Goal: Information Seeking & Learning: Learn about a topic

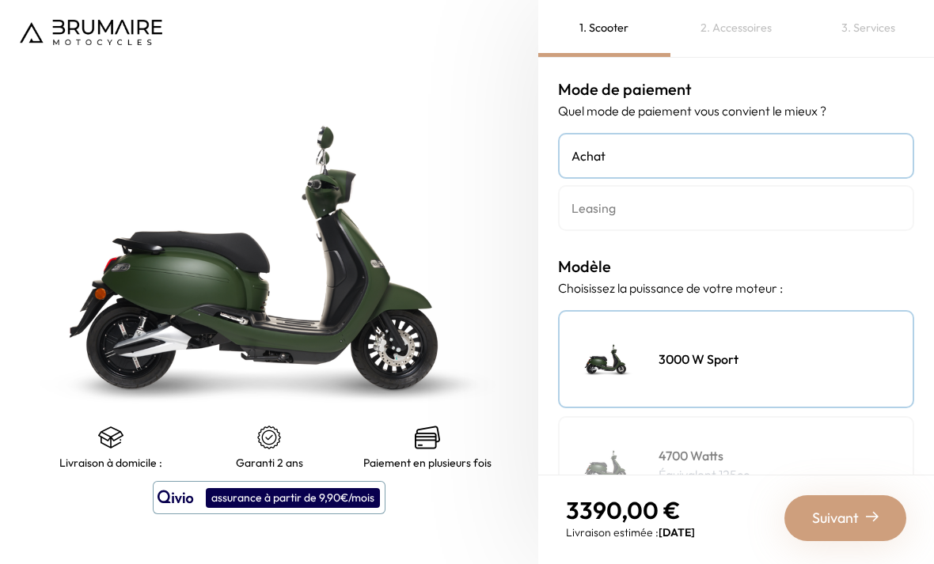
scroll to position [51, 0]
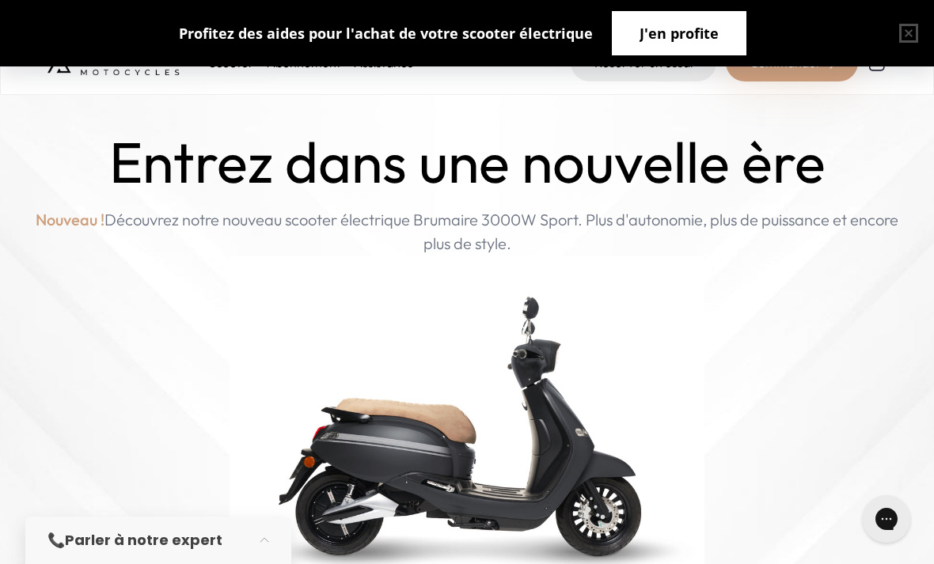
click at [682, 37] on span "J'en profite" at bounding box center [678, 33] width 79 height 22
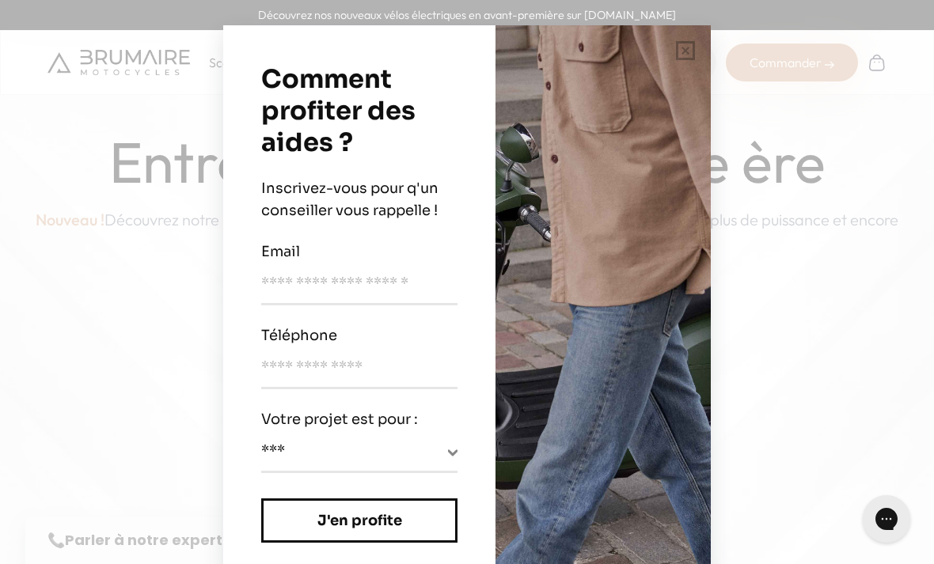
scroll to position [15, 0]
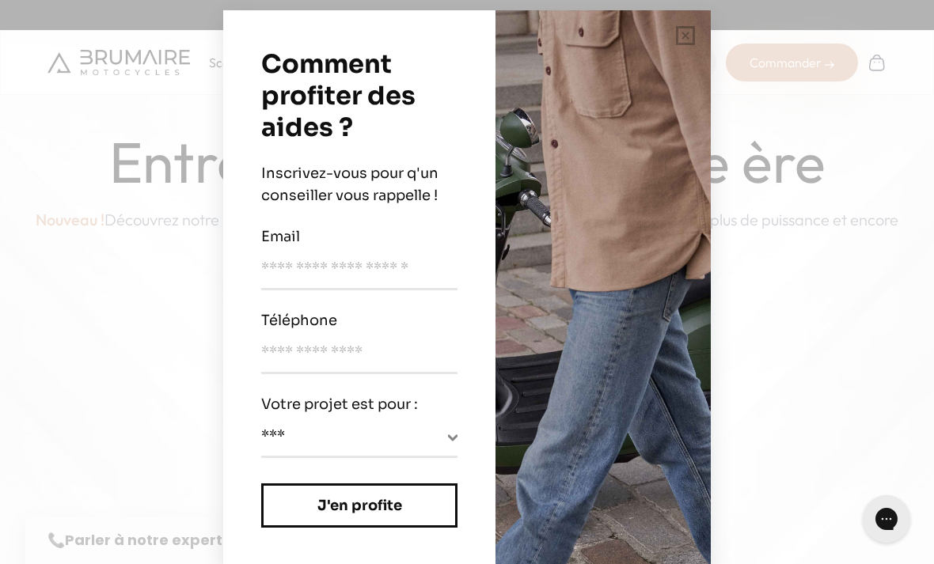
click at [95, 312] on div "**********" at bounding box center [467, 282] width 934 height 564
click at [693, 39] on button "button" at bounding box center [685, 35] width 51 height 51
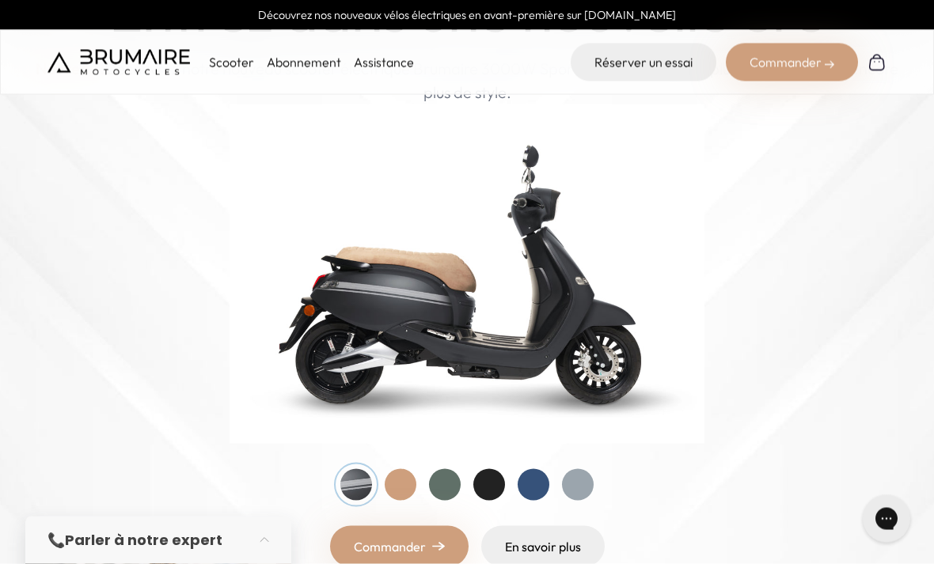
scroll to position [152, 0]
click at [528, 488] on div at bounding box center [534, 484] width 32 height 32
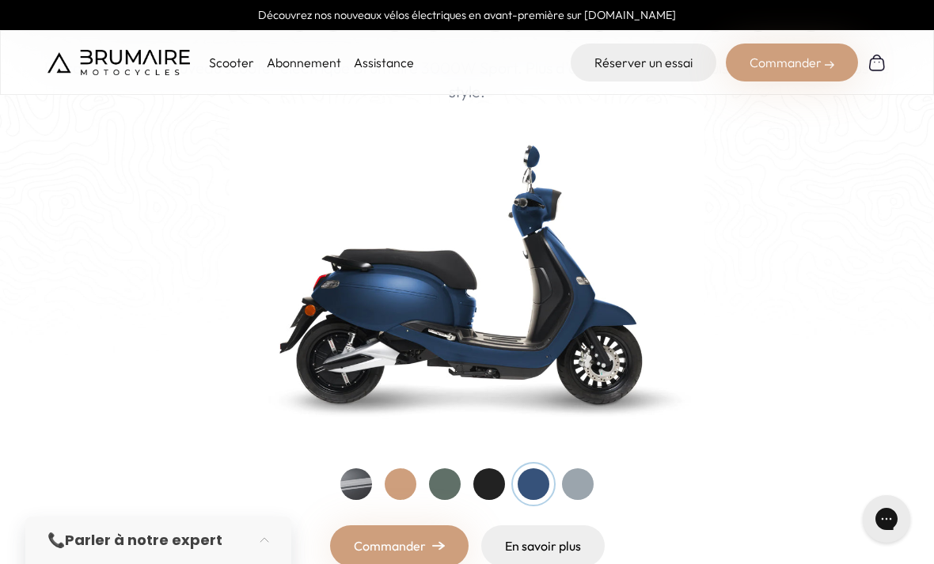
click at [444, 488] on div at bounding box center [445, 484] width 32 height 32
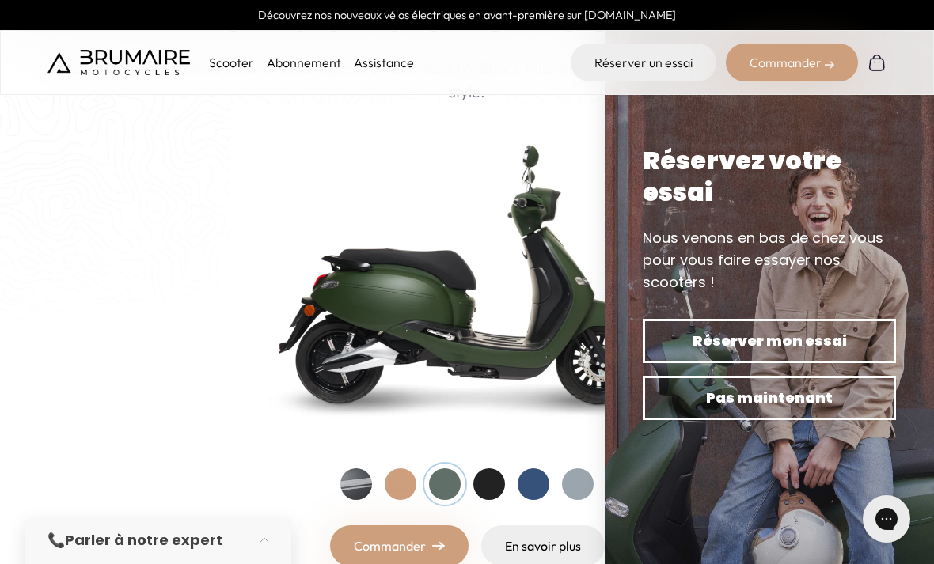
click at [400, 486] on div at bounding box center [401, 484] width 32 height 32
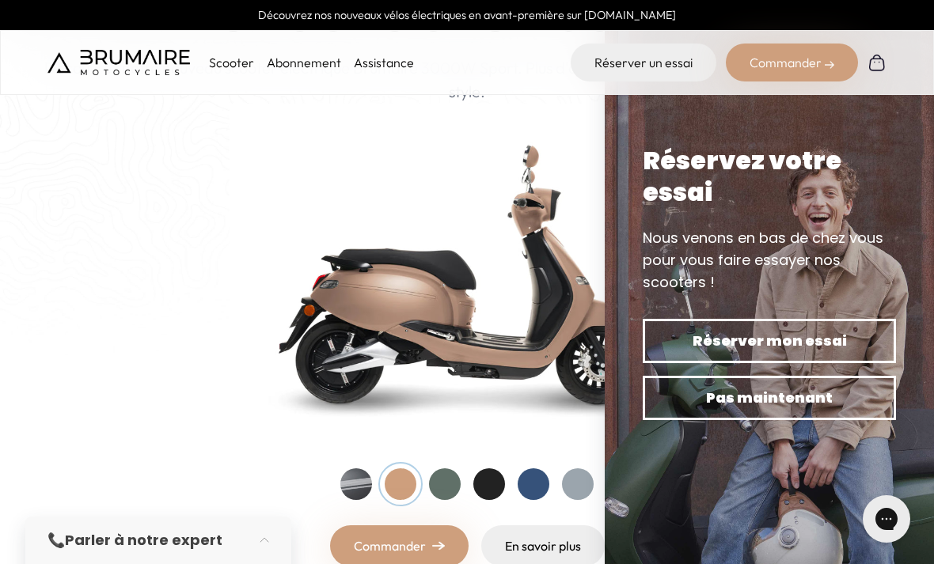
click at [449, 484] on div at bounding box center [445, 484] width 32 height 32
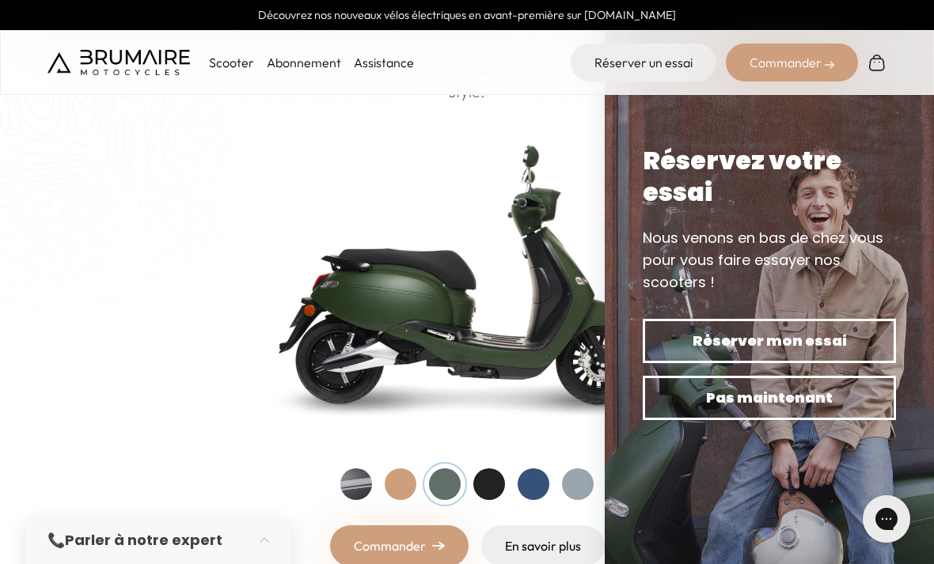
click at [541, 480] on div at bounding box center [534, 484] width 32 height 32
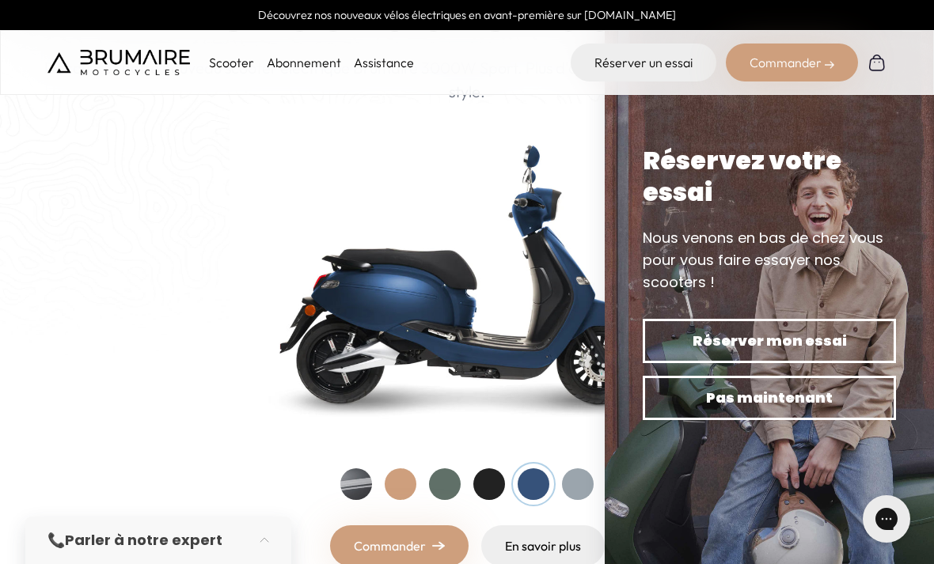
scroll to position [177, 0]
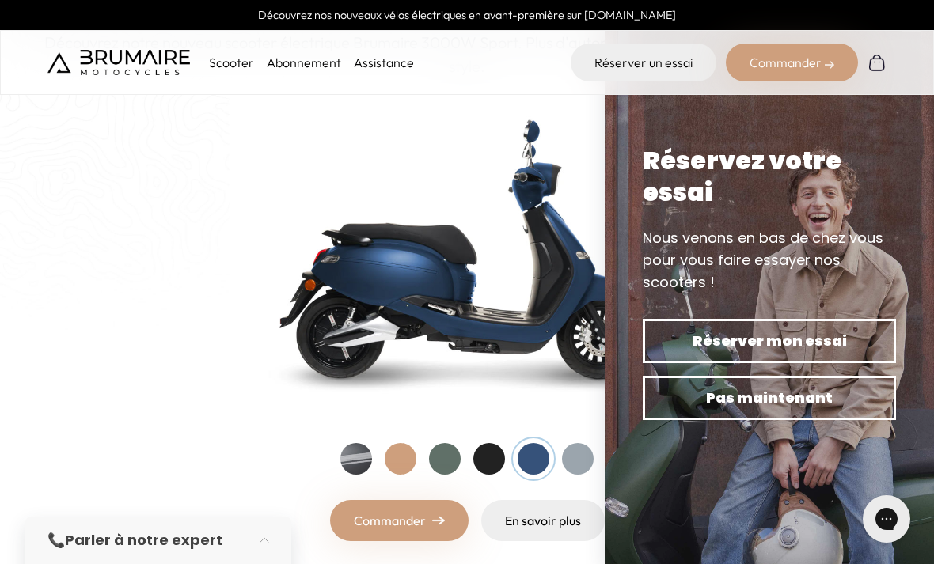
click at [227, 63] on p "Scooter" at bounding box center [231, 62] width 45 height 19
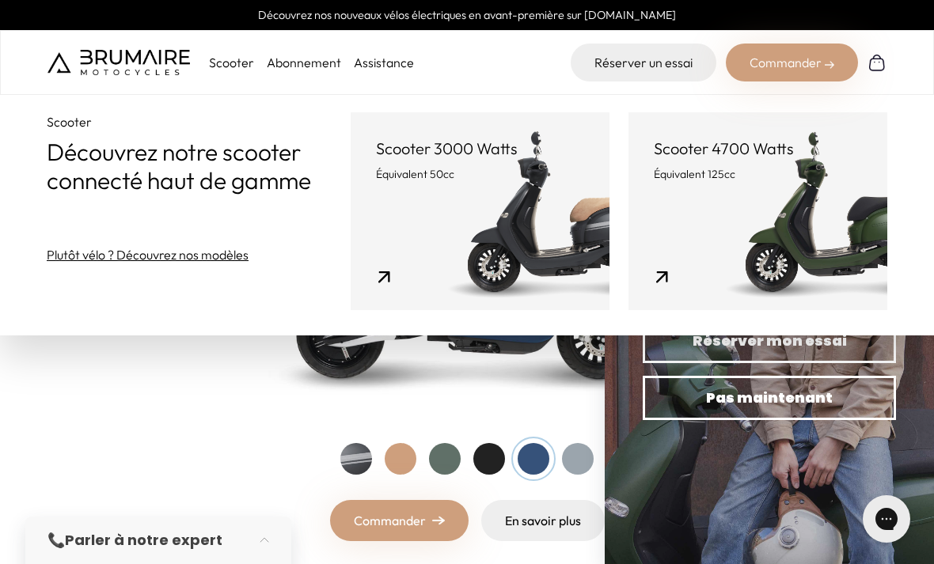
click at [699, 180] on p "Équivalent 125cc" at bounding box center [758, 174] width 208 height 16
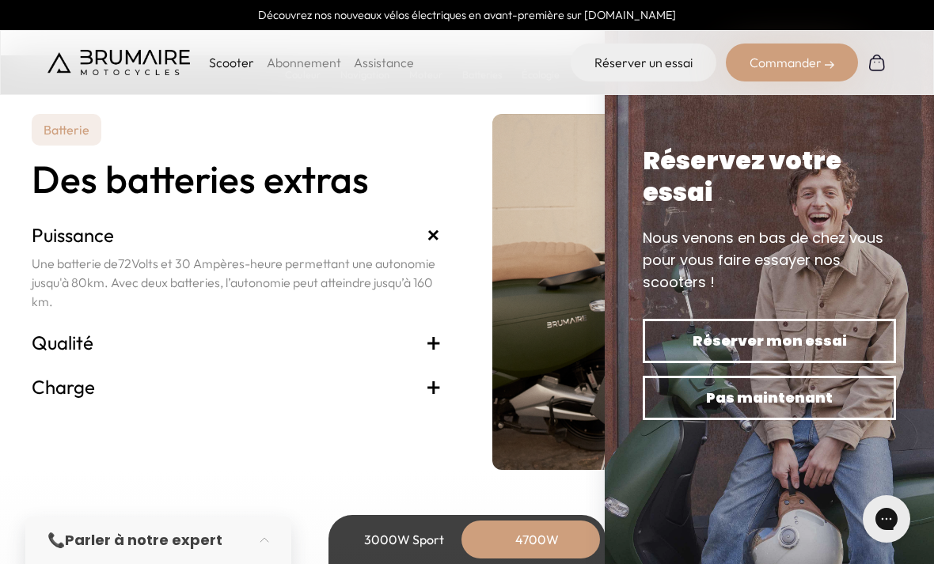
scroll to position [3463, 0]
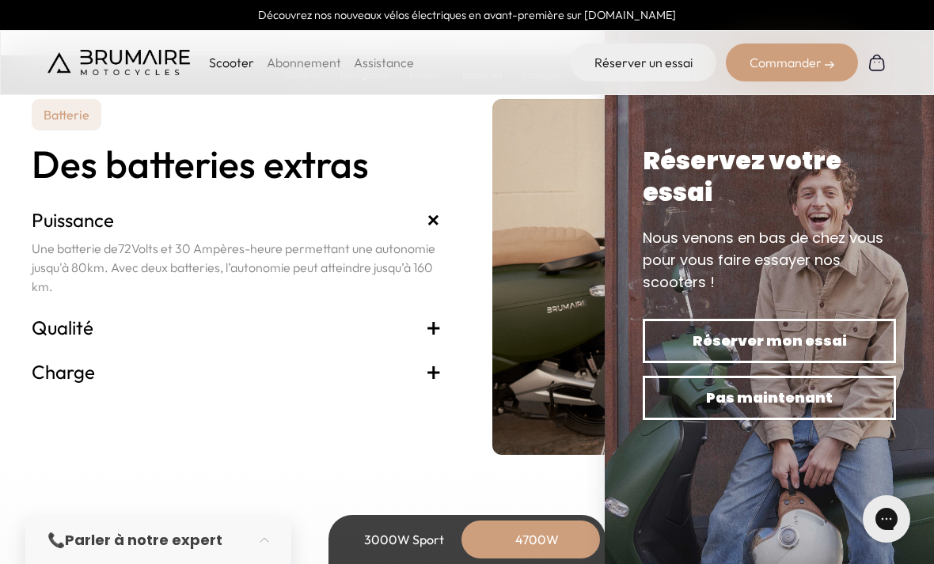
click at [427, 373] on span "+" at bounding box center [434, 371] width 16 height 25
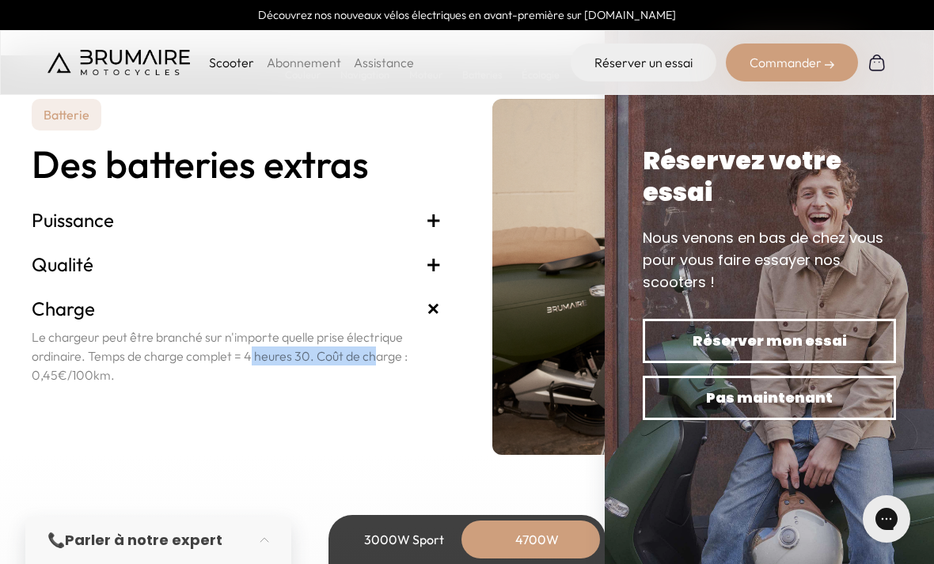
drag, startPoint x: 245, startPoint y: 355, endPoint x: 313, endPoint y: 354, distance: 68.1
click at [313, 354] on p "Le chargeur peut être branché sur n'importe quelle prise électrique ordinaire. …" at bounding box center [237, 356] width 410 height 57
click at [438, 263] on span "+" at bounding box center [434, 264] width 16 height 25
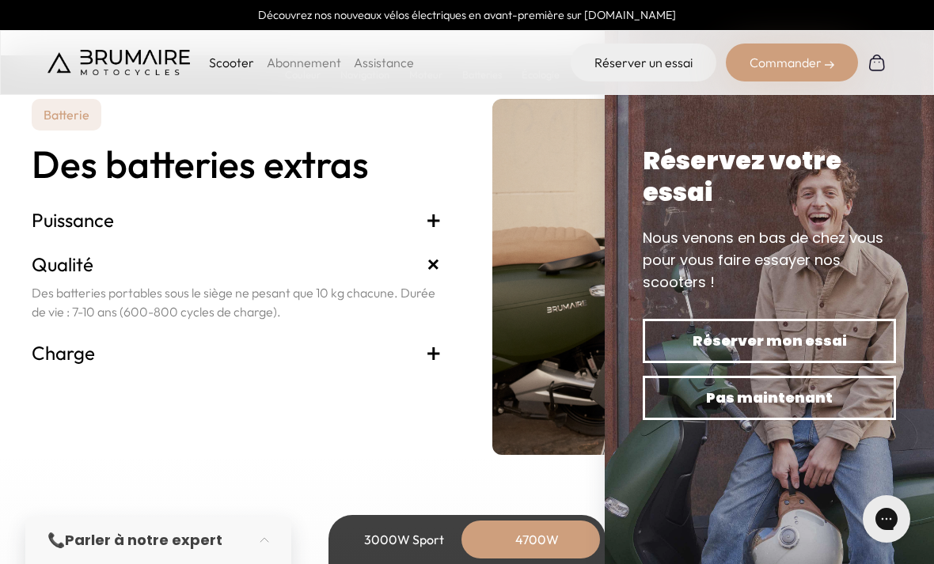
click at [434, 221] on span "+" at bounding box center [434, 219] width 16 height 25
